Goal: Task Accomplishment & Management: Manage account settings

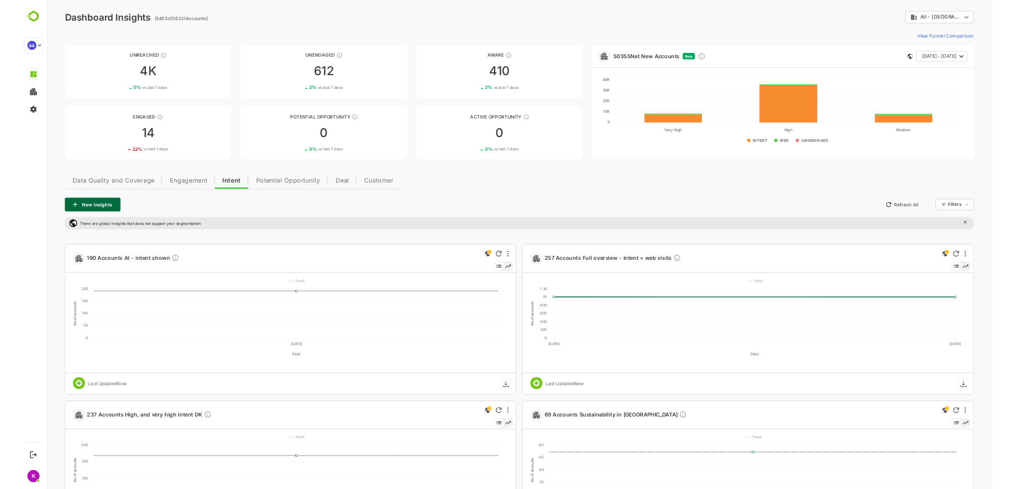
scroll to position [460, 0]
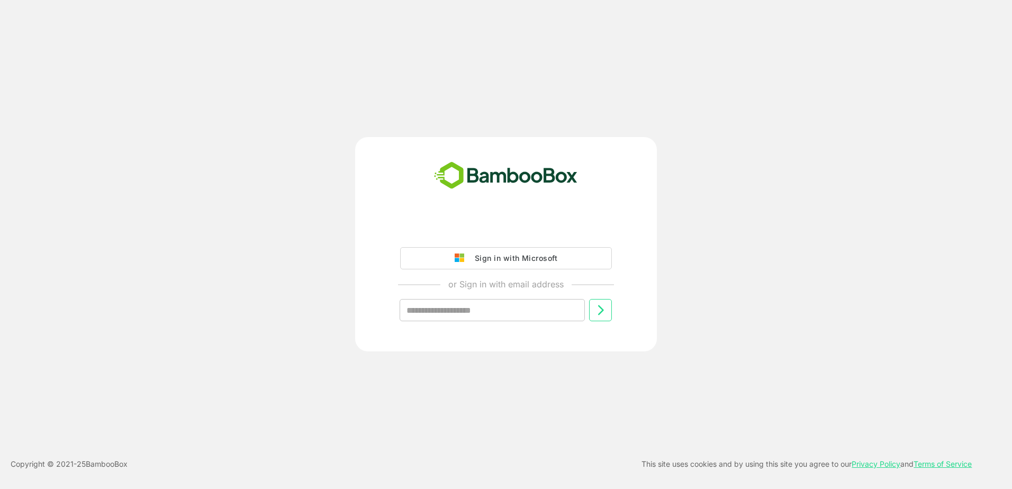
click at [533, 258] on div "Sign in with Microsoft" at bounding box center [513, 258] width 88 height 14
click at [414, 264] on button "Sign in with Microsoft" at bounding box center [506, 258] width 212 height 22
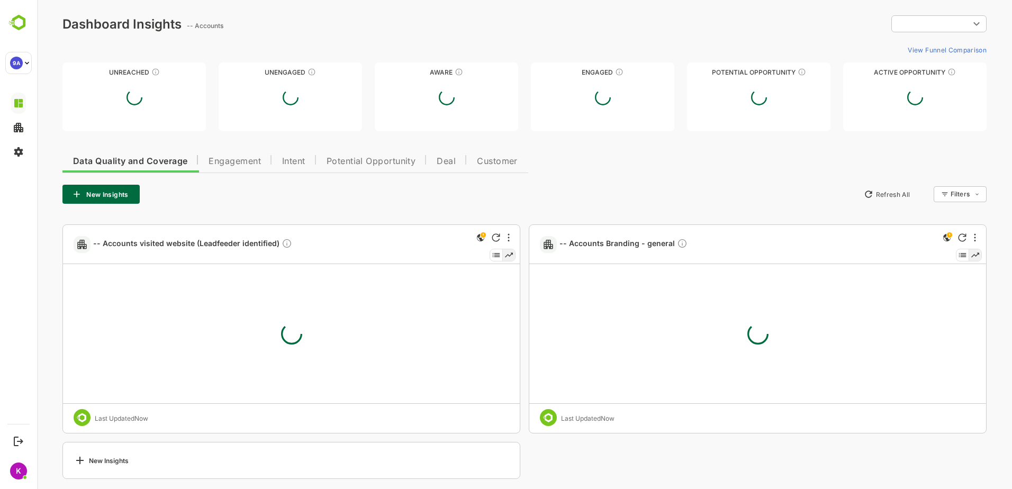
type input "**********"
